Goal: Task Accomplishment & Management: Complete application form

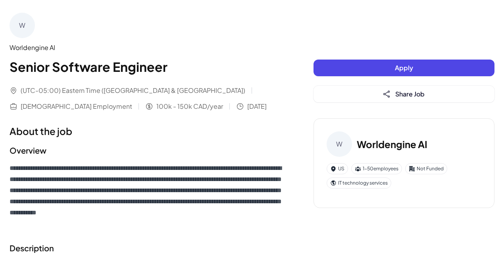
click at [360, 64] on button "Apply" at bounding box center [403, 68] width 181 height 17
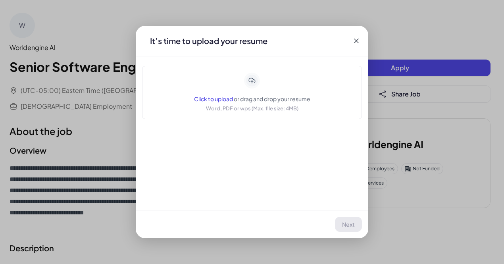
click at [353, 38] on icon at bounding box center [356, 41] width 8 height 8
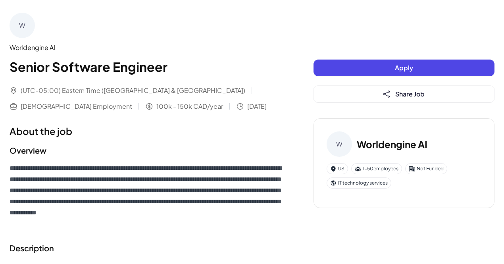
click at [391, 146] on h3 "Worldengine AI" at bounding box center [392, 144] width 71 height 14
drag, startPoint x: 432, startPoint y: 143, endPoint x: 359, endPoint y: 142, distance: 73.0
click at [359, 142] on div "W Worldengine AI" at bounding box center [404, 143] width 155 height 25
click at [397, 142] on h3 "Worldengine AI" at bounding box center [392, 144] width 71 height 14
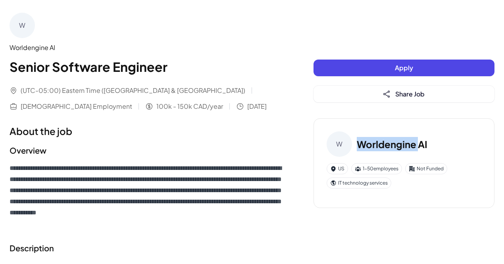
click at [397, 142] on h3 "Worldengine AI" at bounding box center [392, 144] width 71 height 14
click at [398, 142] on h3 "Worldengine AI" at bounding box center [392, 144] width 71 height 14
click at [350, 69] on button "Apply" at bounding box center [403, 68] width 181 height 17
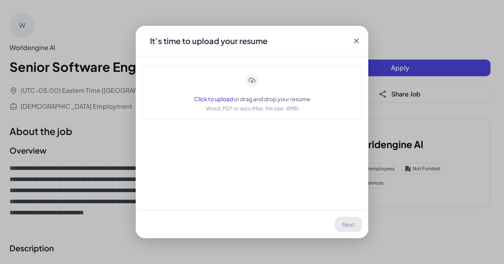
click at [274, 98] on span "or drag and drop your resume" at bounding box center [272, 98] width 77 height 7
click at [360, 41] on icon at bounding box center [356, 41] width 8 height 8
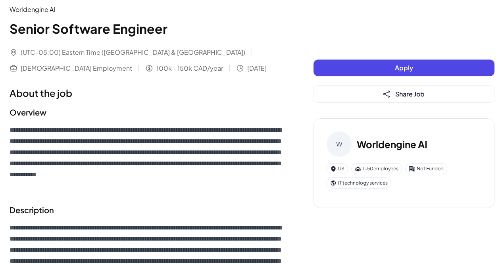
scroll to position [40, 0]
